Goal: Task Accomplishment & Management: Use online tool/utility

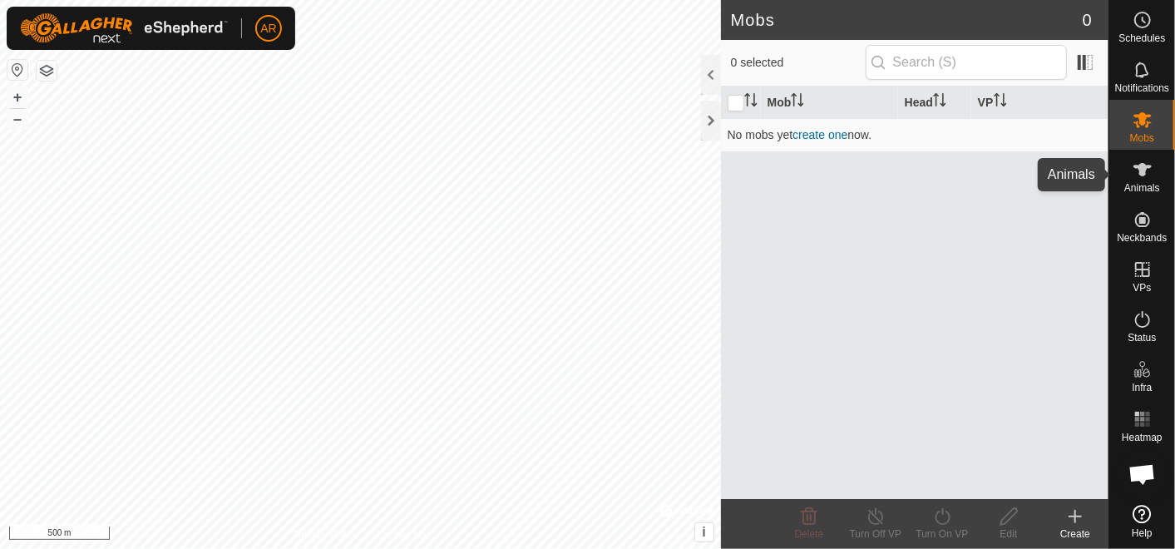
click at [1134, 190] on span "Animals" at bounding box center [1142, 188] width 36 height 10
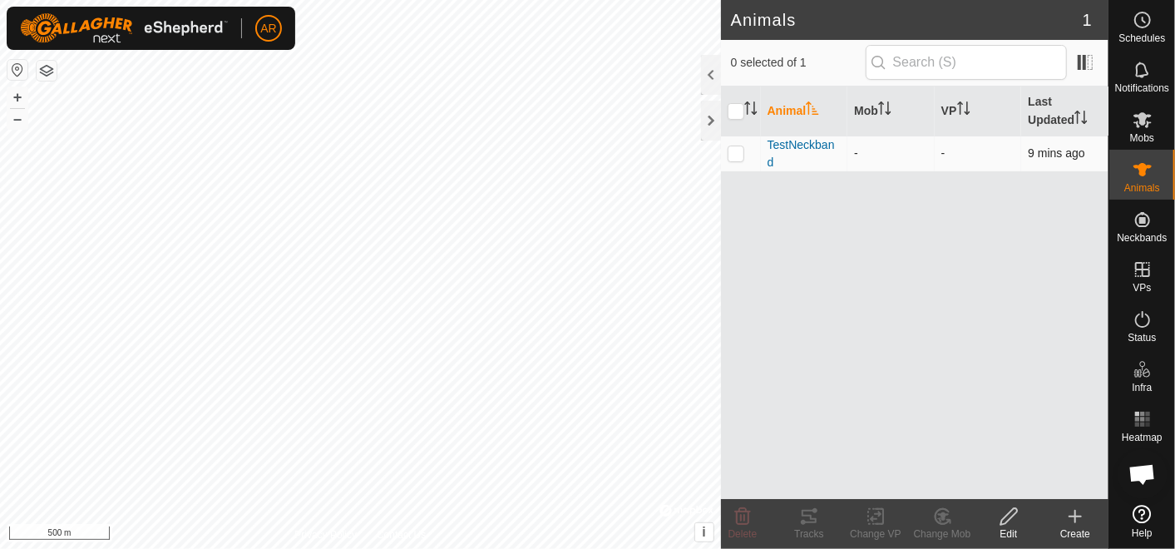
click at [732, 150] on p-checkbox at bounding box center [735, 152] width 17 height 13
checkbox input "true"
click at [810, 522] on icon at bounding box center [808, 516] width 15 height 13
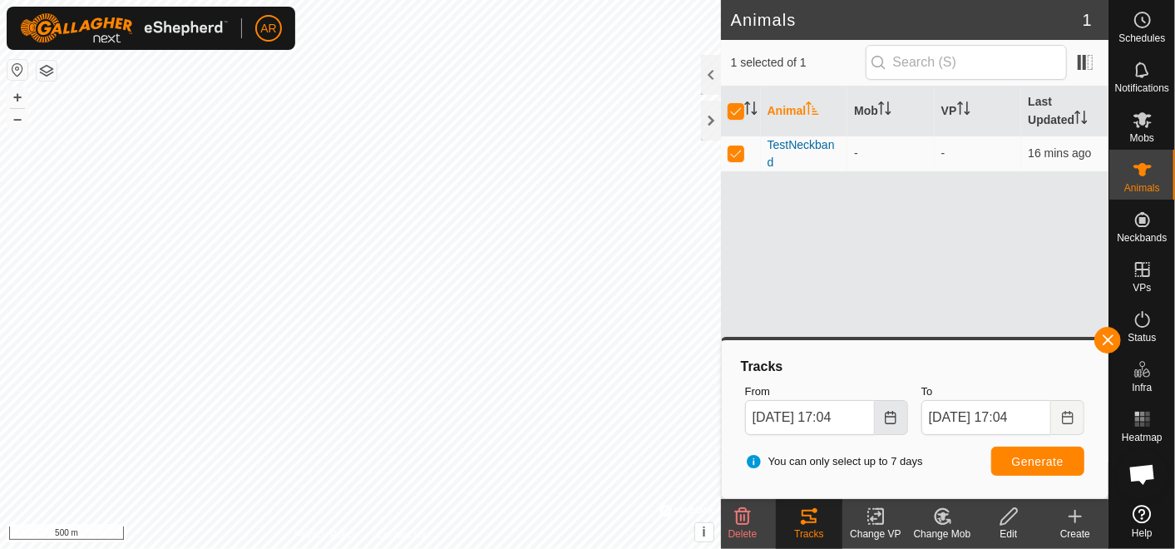
click at [888, 418] on icon "Choose Date" at bounding box center [890, 417] width 13 height 13
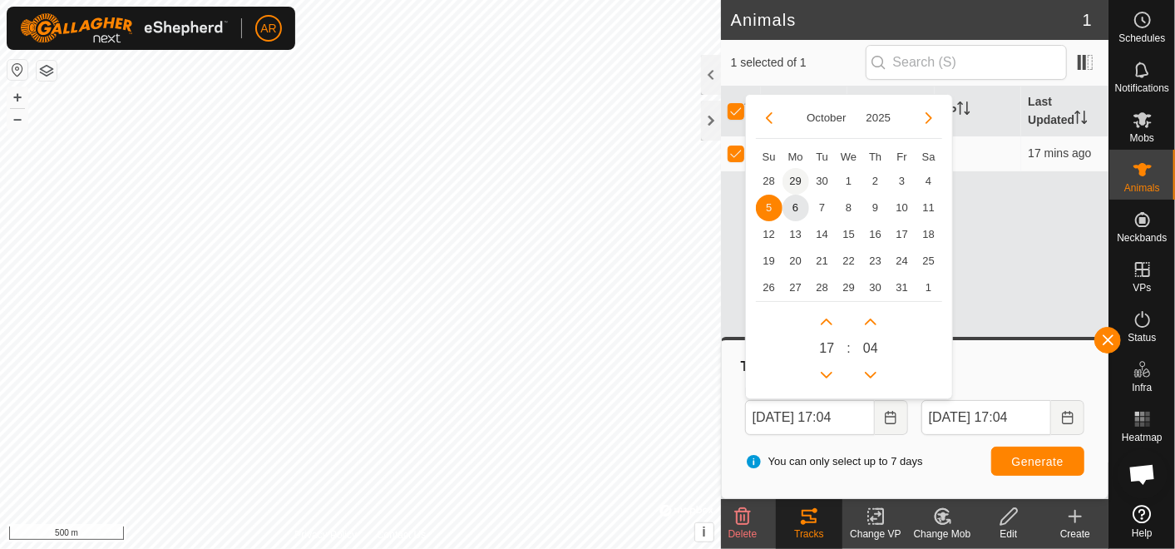
click at [791, 180] on span "29" at bounding box center [795, 181] width 27 height 27
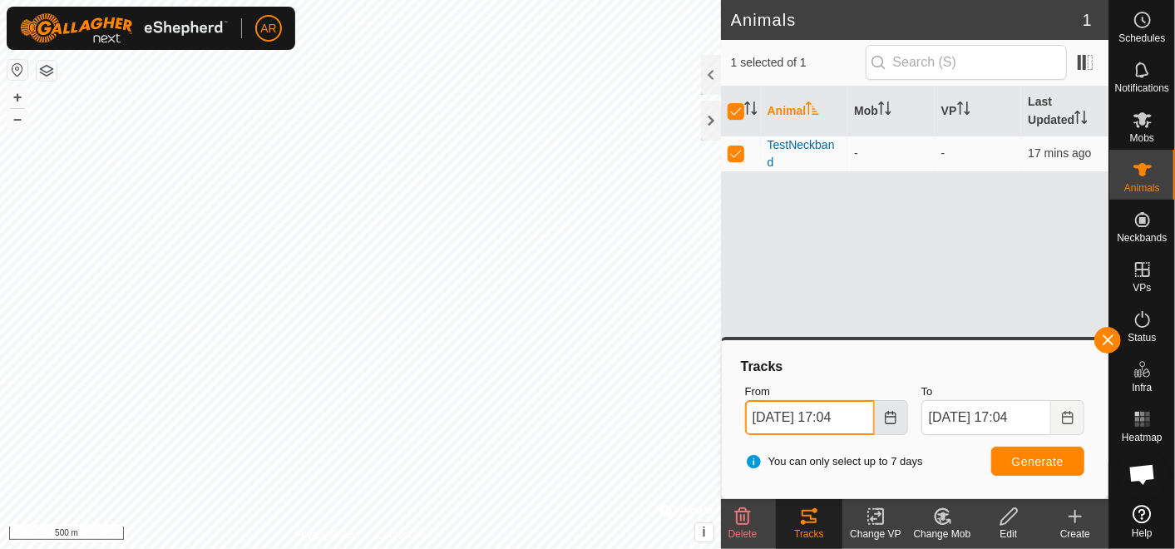
drag, startPoint x: 832, startPoint y: 415, endPoint x: 885, endPoint y: 418, distance: 53.3
click at [885, 418] on span "[DATE] 17:04" at bounding box center [826, 417] width 163 height 35
click at [846, 413] on input "[DATE] 17:04" at bounding box center [810, 417] width 130 height 35
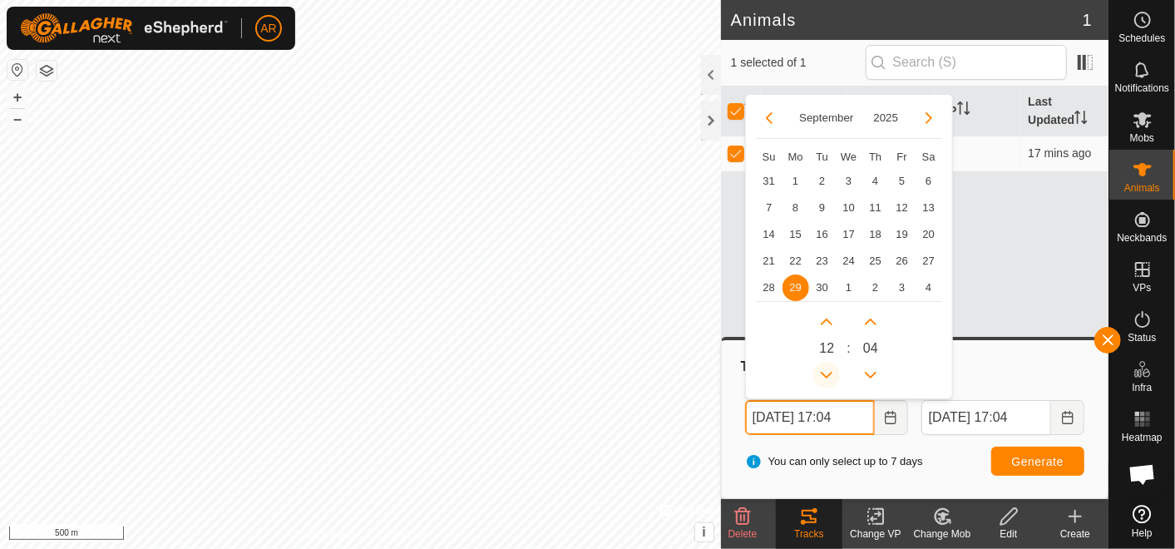
click at [826, 366] on button "Previous Hour" at bounding box center [826, 375] width 27 height 27
type input "[DATE] 10:04"
click at [826, 366] on button "Previous Hour" at bounding box center [826, 375] width 27 height 27
type input "[DATE] 06:04"
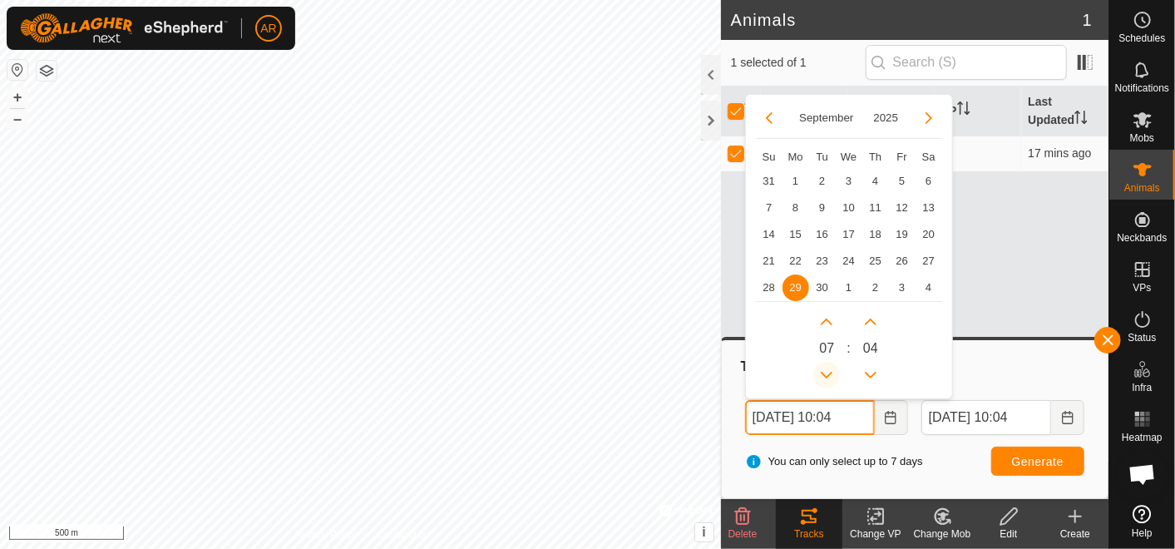
type input "[DATE] 06:04"
click at [922, 375] on div "0 6 : 0 4" at bounding box center [849, 344] width 186 height 87
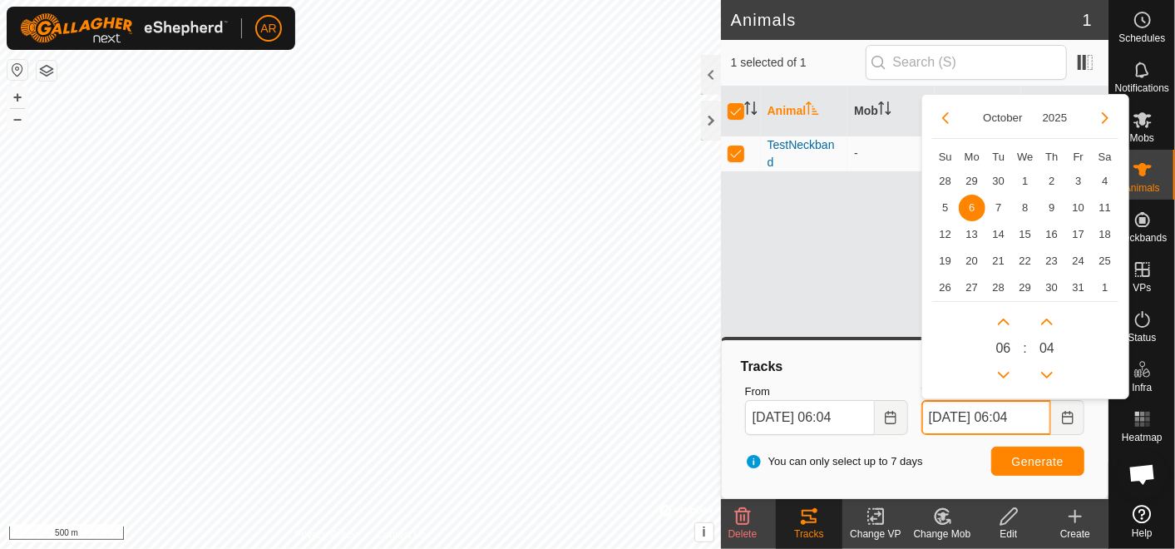
drag, startPoint x: 1030, startPoint y: 416, endPoint x: 1037, endPoint y: 426, distance: 12.0
click at [1037, 426] on input "[DATE] 06:04" at bounding box center [986, 417] width 130 height 35
click at [1004, 319] on icon "Next Hour" at bounding box center [1004, 321] width 12 height 7
type input "[DATE] 07:04"
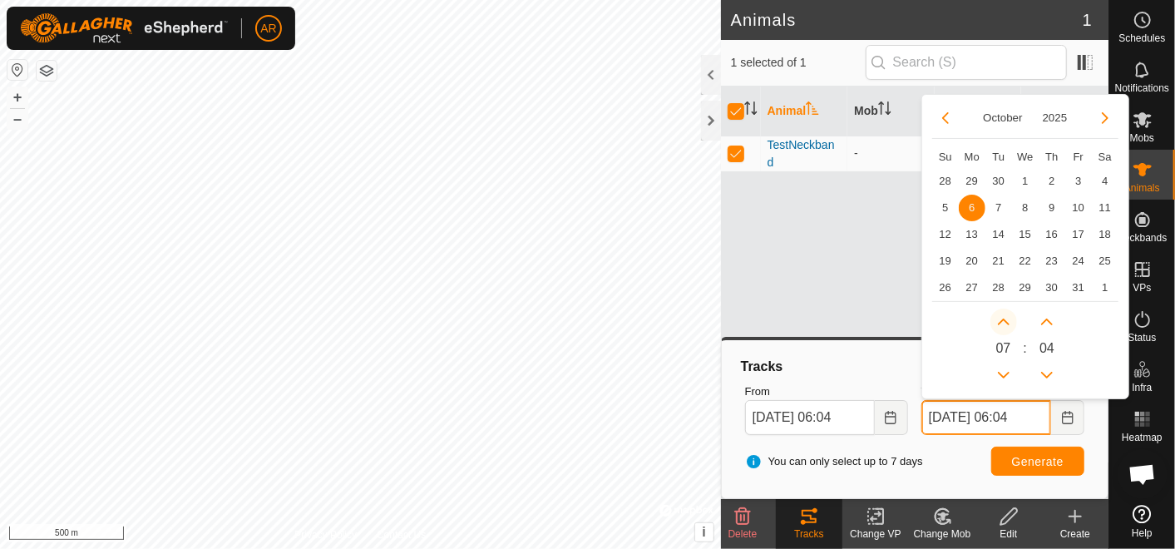
type input "[DATE] 07:04"
click at [1004, 319] on icon "Next Hour" at bounding box center [1004, 321] width 12 height 7
type input "[DATE] 11:04"
click at [1004, 319] on button "Next Hour" at bounding box center [1003, 321] width 27 height 27
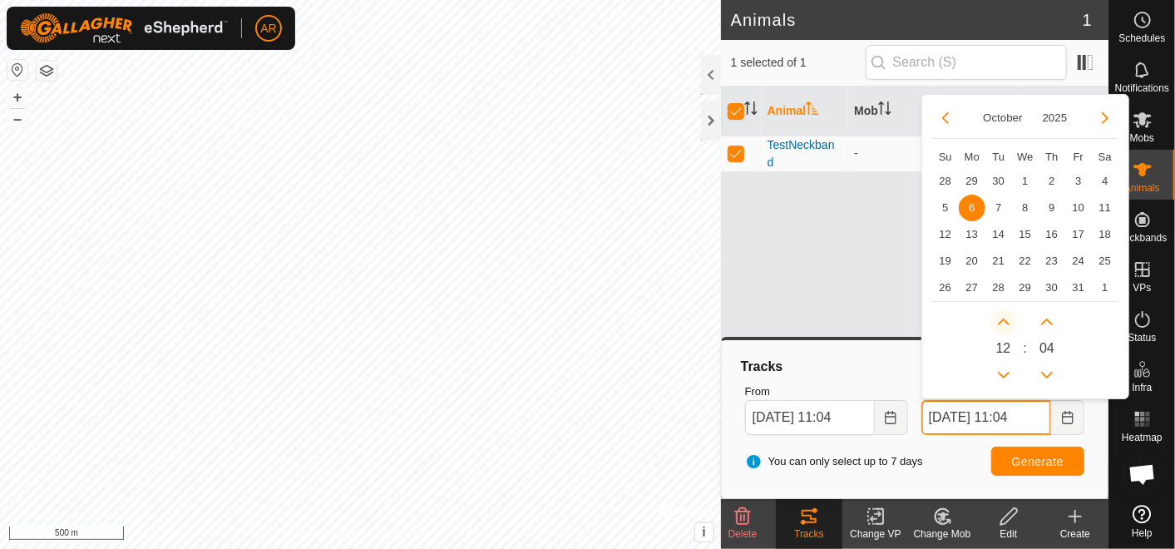
type input "[DATE] 12:04"
click at [1004, 319] on button "Next Hour" at bounding box center [1003, 321] width 27 height 27
type input "[DATE] 13:04"
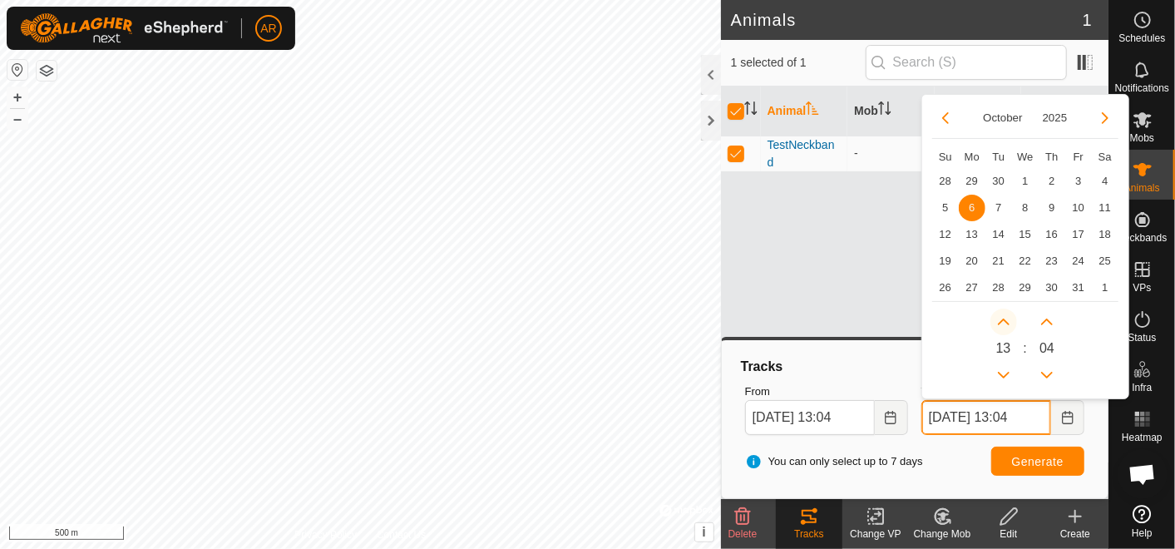
click at [1004, 319] on button "Next Hour" at bounding box center [1003, 321] width 27 height 27
type input "[DATE] 14:04"
click at [1004, 319] on icon "Next Hour" at bounding box center [1004, 321] width 12 height 7
type input "[DATE] 15:04"
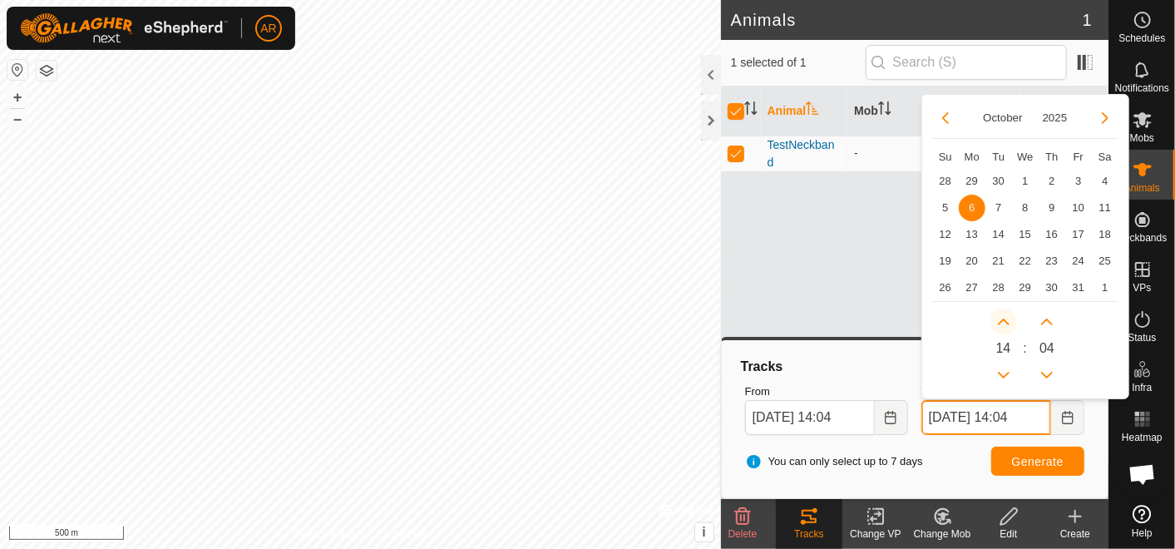
type input "[DATE] 15:04"
click at [1004, 319] on icon "Next Hour" at bounding box center [1004, 321] width 12 height 7
type input "[DATE] 16:04"
click at [1004, 319] on button "Next Hour" at bounding box center [1003, 321] width 27 height 27
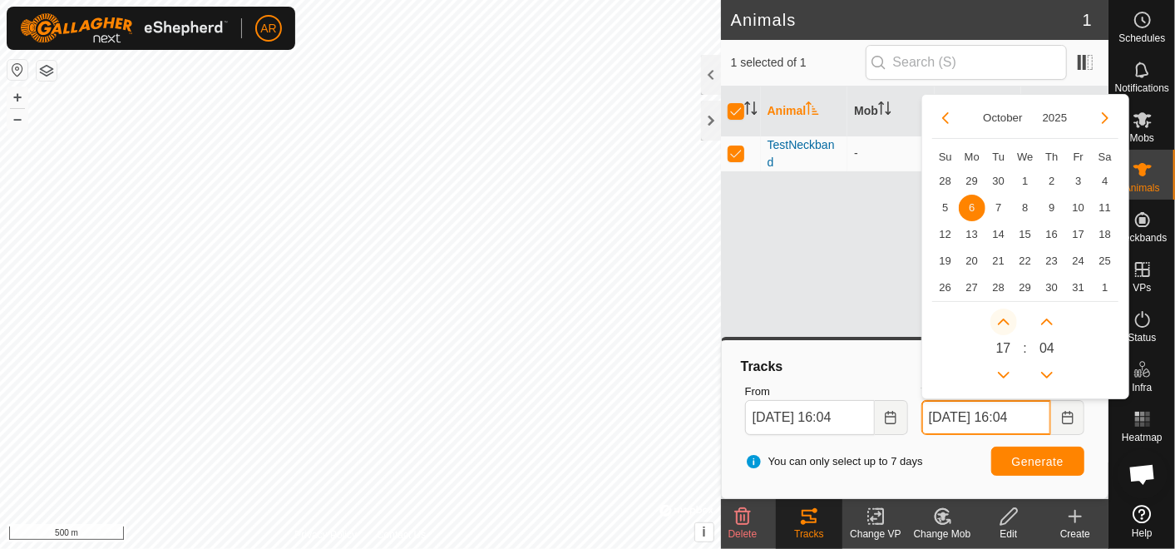
type input "[DATE] 17:04"
click at [1032, 458] on span "Generate" at bounding box center [1038, 461] width 52 height 13
